Goal: Information Seeking & Learning: Check status

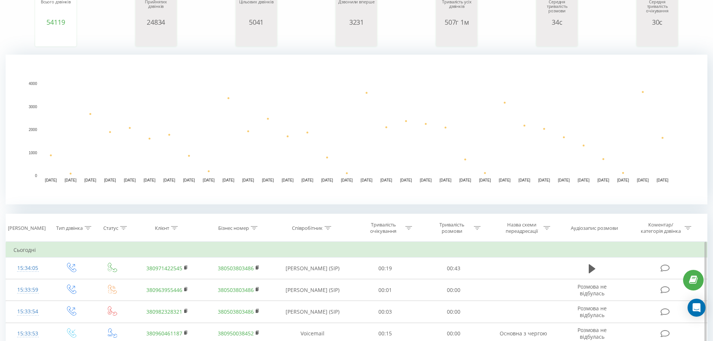
scroll to position [112, 0]
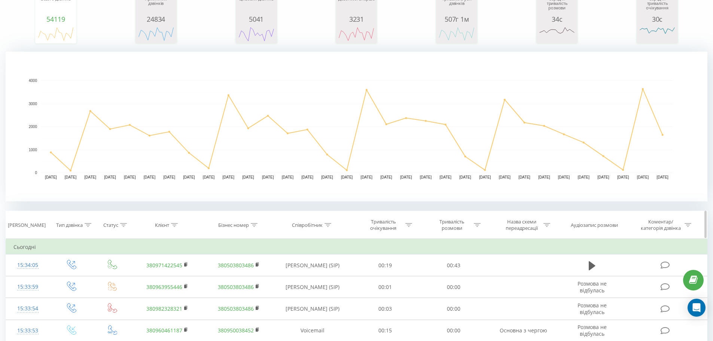
click at [315, 224] on div "Співробітник" at bounding box center [307, 225] width 31 height 6
click at [301, 279] on input "text" at bounding box center [312, 278] width 66 height 13
type input "[PERSON_NAME]"
click at [328, 295] on span "OK" at bounding box center [328, 293] width 21 height 12
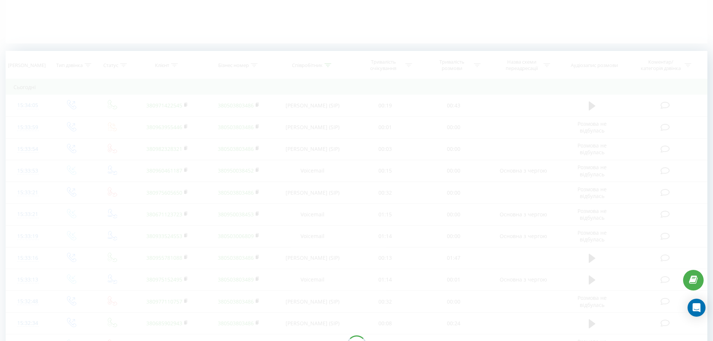
scroll to position [187, 0]
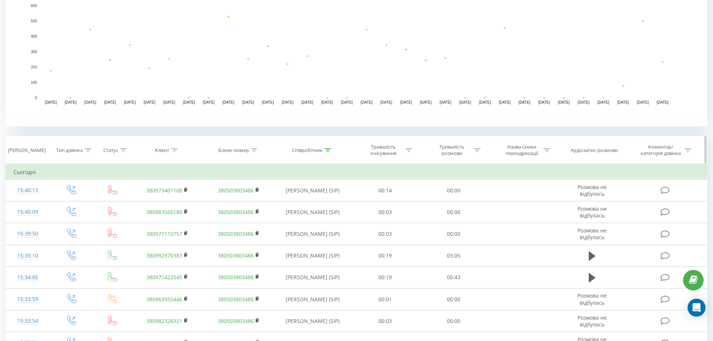
click at [304, 152] on div "Співробітник" at bounding box center [307, 150] width 31 height 6
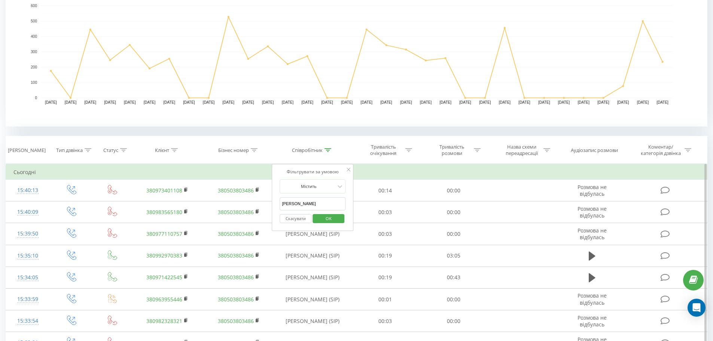
click at [309, 205] on input "[PERSON_NAME]" at bounding box center [312, 203] width 66 height 13
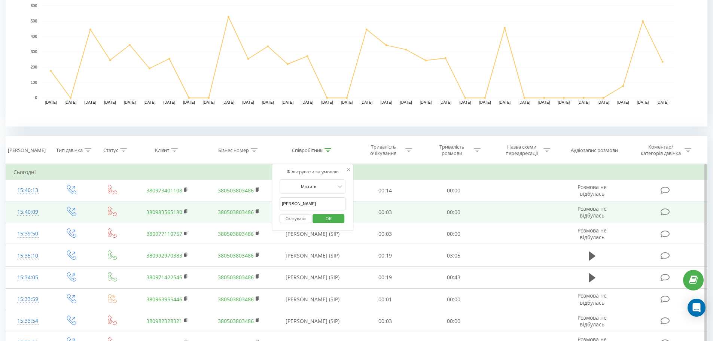
drag, startPoint x: 309, startPoint y: 205, endPoint x: 152, endPoint y: 210, distance: 157.2
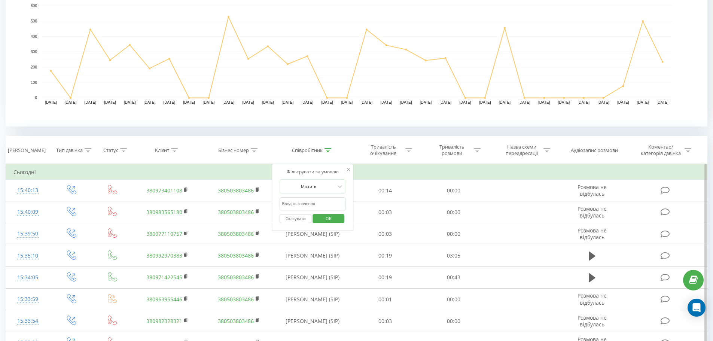
click at [302, 205] on input "text" at bounding box center [312, 203] width 66 height 13
type input "[PERSON_NAME]"
click at [324, 218] on span "OK" at bounding box center [328, 218] width 21 height 12
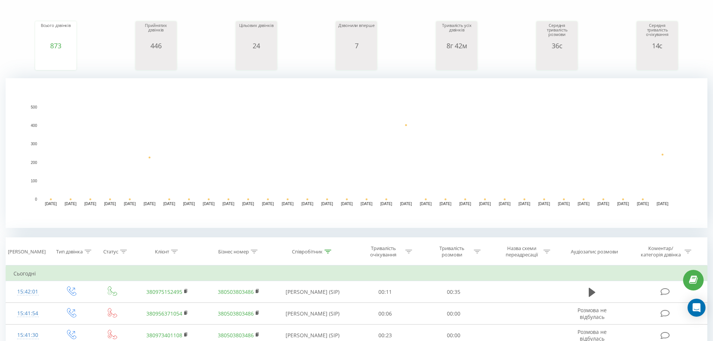
scroll to position [75, 0]
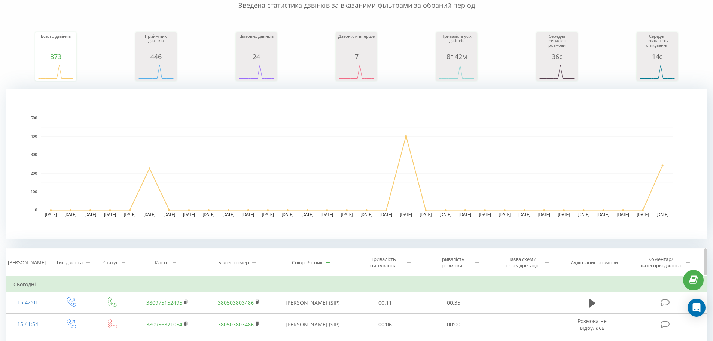
click at [305, 266] on th "Співробітник" at bounding box center [312, 262] width 77 height 28
click at [310, 264] on div "Співробітник" at bounding box center [307, 262] width 31 height 6
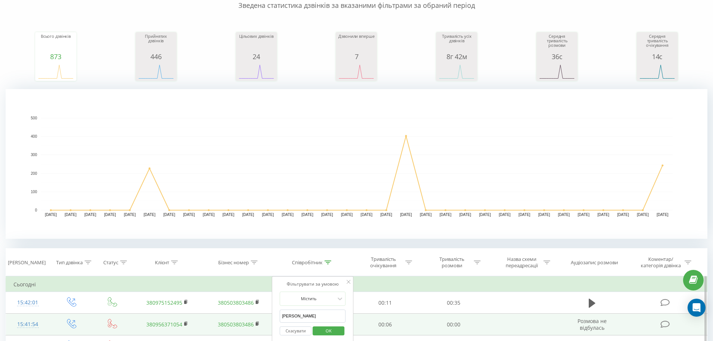
drag, startPoint x: 300, startPoint y: 316, endPoint x: 134, endPoint y: 330, distance: 167.1
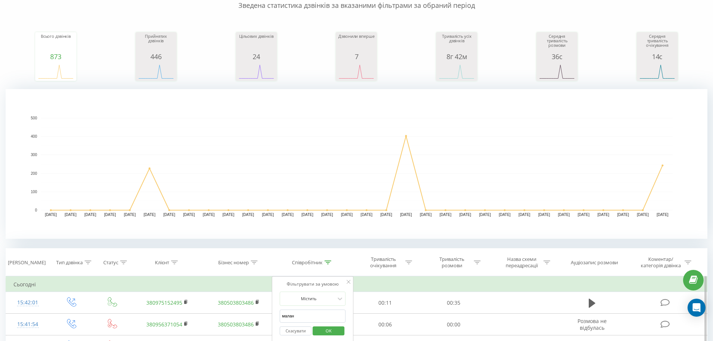
type input "[PERSON_NAME]"
click at [318, 329] on button "OK" at bounding box center [328, 330] width 32 height 9
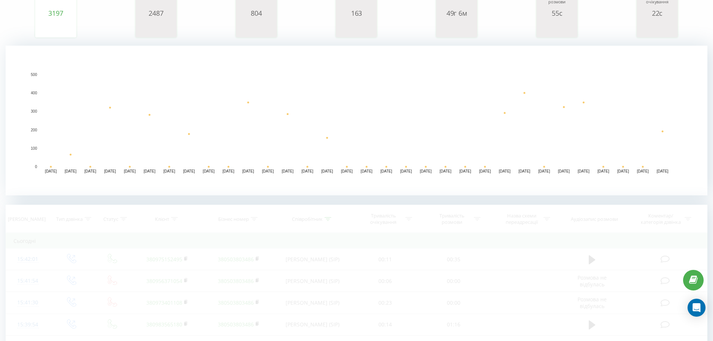
scroll to position [150, 0]
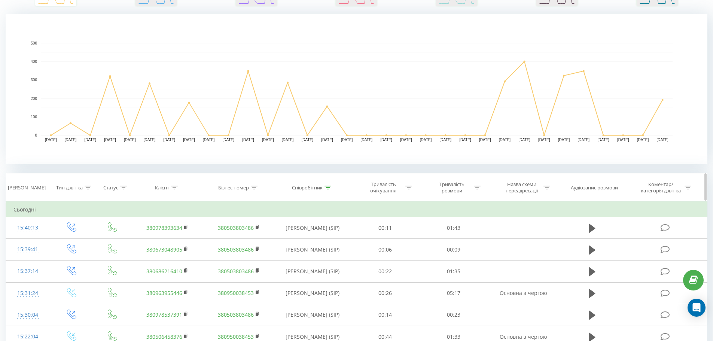
click at [323, 184] on div "Співробітник" at bounding box center [311, 187] width 39 height 6
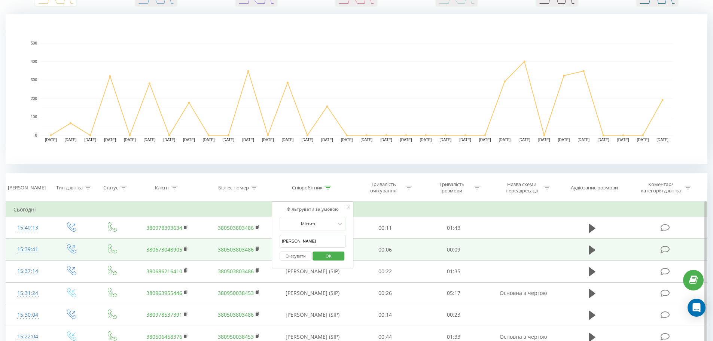
drag, startPoint x: 304, startPoint y: 239, endPoint x: 145, endPoint y: 254, distance: 159.7
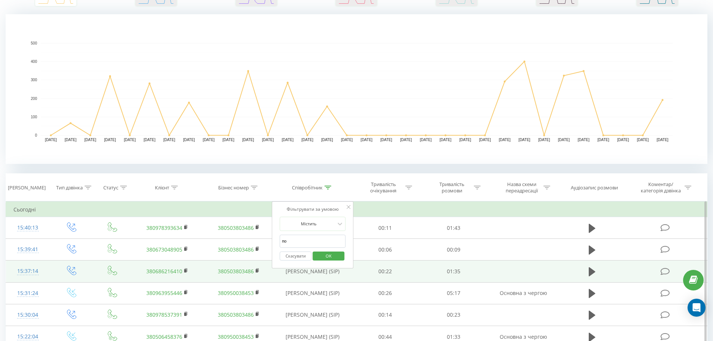
type input "похила"
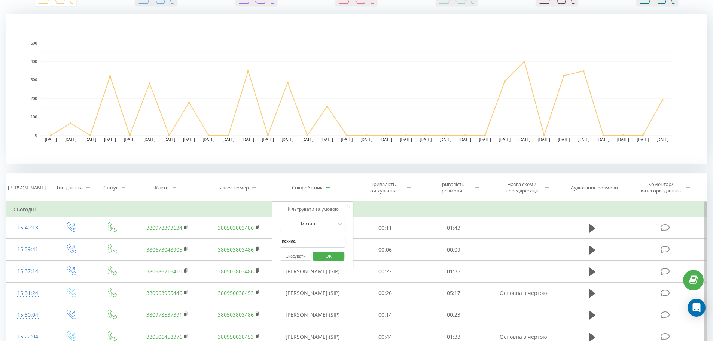
click at [324, 255] on span "OK" at bounding box center [328, 256] width 21 height 12
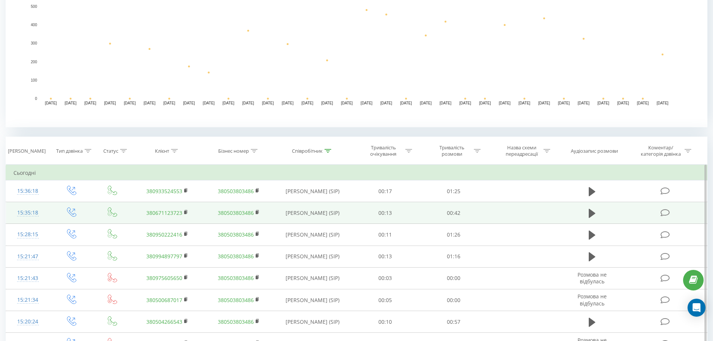
scroll to position [187, 0]
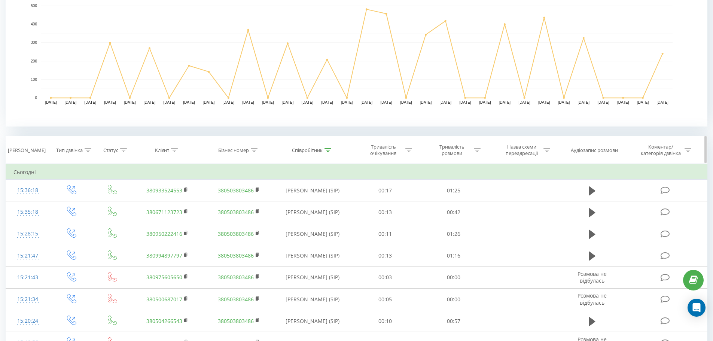
click at [312, 147] on div "Співробітник" at bounding box center [307, 150] width 31 height 6
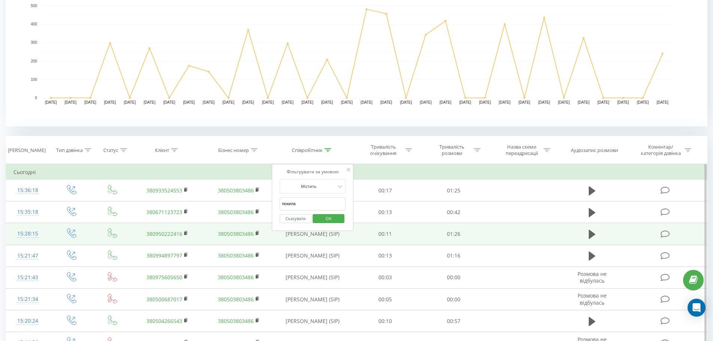
drag, startPoint x: 288, startPoint y: 204, endPoint x: 110, endPoint y: 224, distance: 178.8
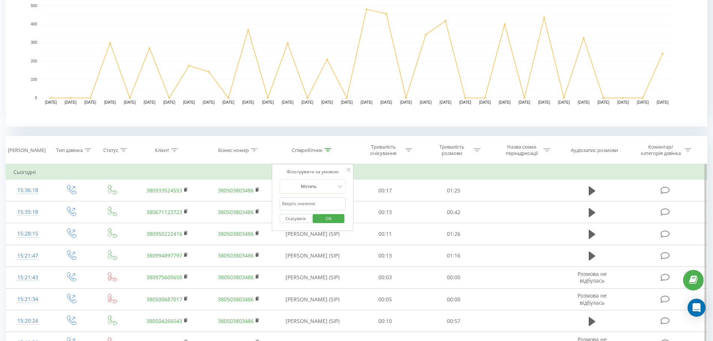
click at [328, 218] on span "OK" at bounding box center [328, 218] width 21 height 12
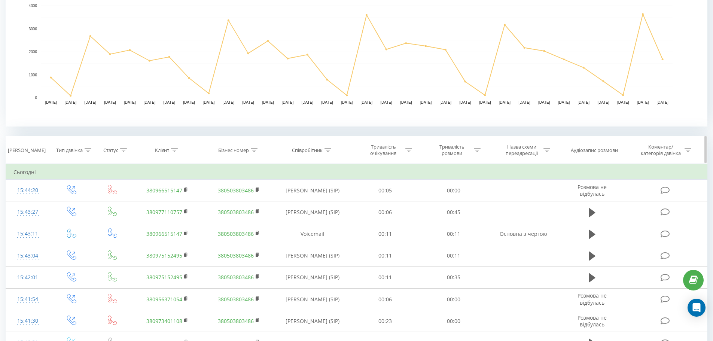
click at [315, 151] on div "Співробітник" at bounding box center [307, 150] width 31 height 6
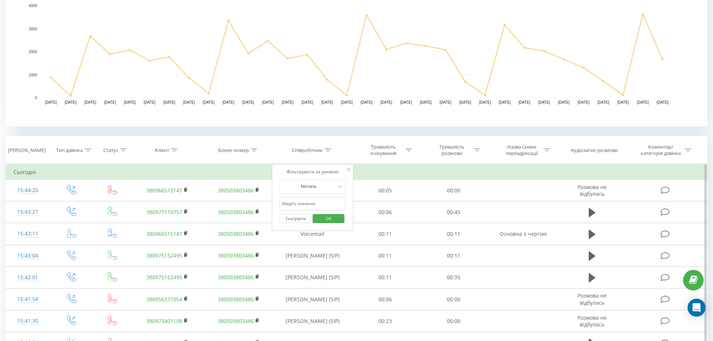
click at [304, 201] on input "text" at bounding box center [312, 203] width 66 height 13
type input "[PERSON_NAME]"
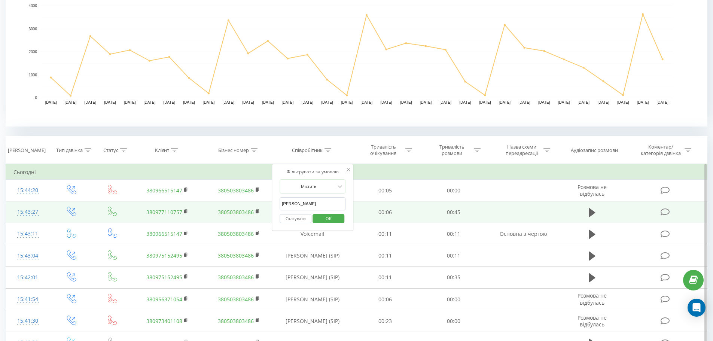
drag, startPoint x: 310, startPoint y: 206, endPoint x: 174, endPoint y: 205, distance: 136.2
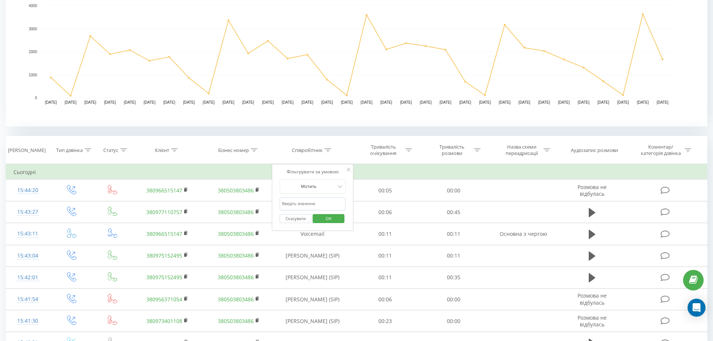
click at [414, 83] on rect "A chart." at bounding box center [356, 52] width 631 height 92
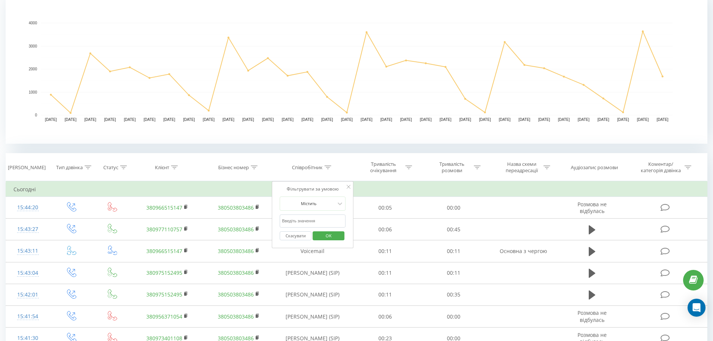
scroll to position [150, 0]
